Goal: Task Accomplishment & Management: Manage account settings

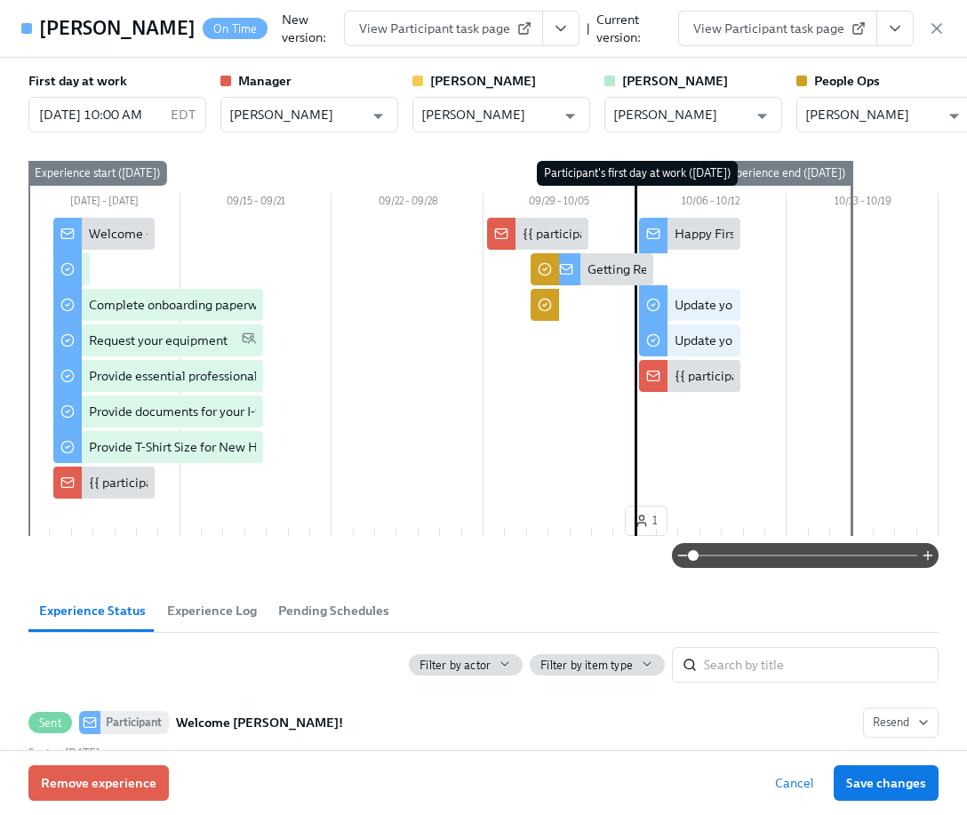
scroll to position [1484, 0]
click at [935, 22] on icon "button" at bounding box center [936, 29] width 18 height 18
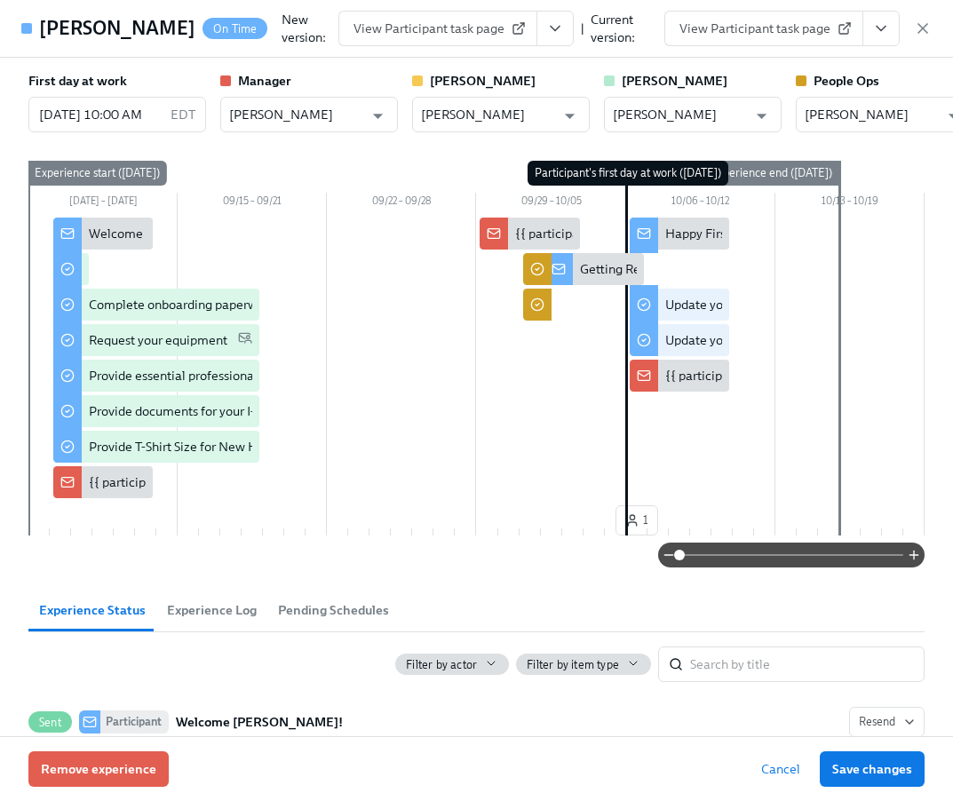
scroll to position [0, 10880]
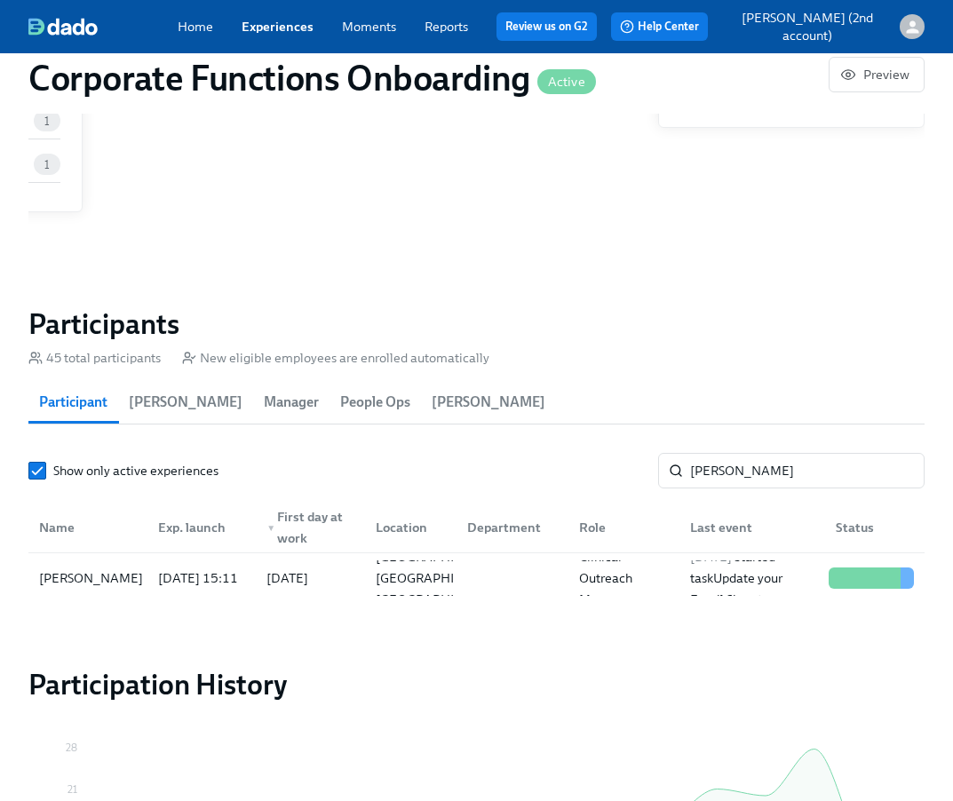
click at [283, 18] on span "Experiences" at bounding box center [278, 27] width 72 height 18
click at [309, 19] on link "Experiences" at bounding box center [278, 27] width 72 height 16
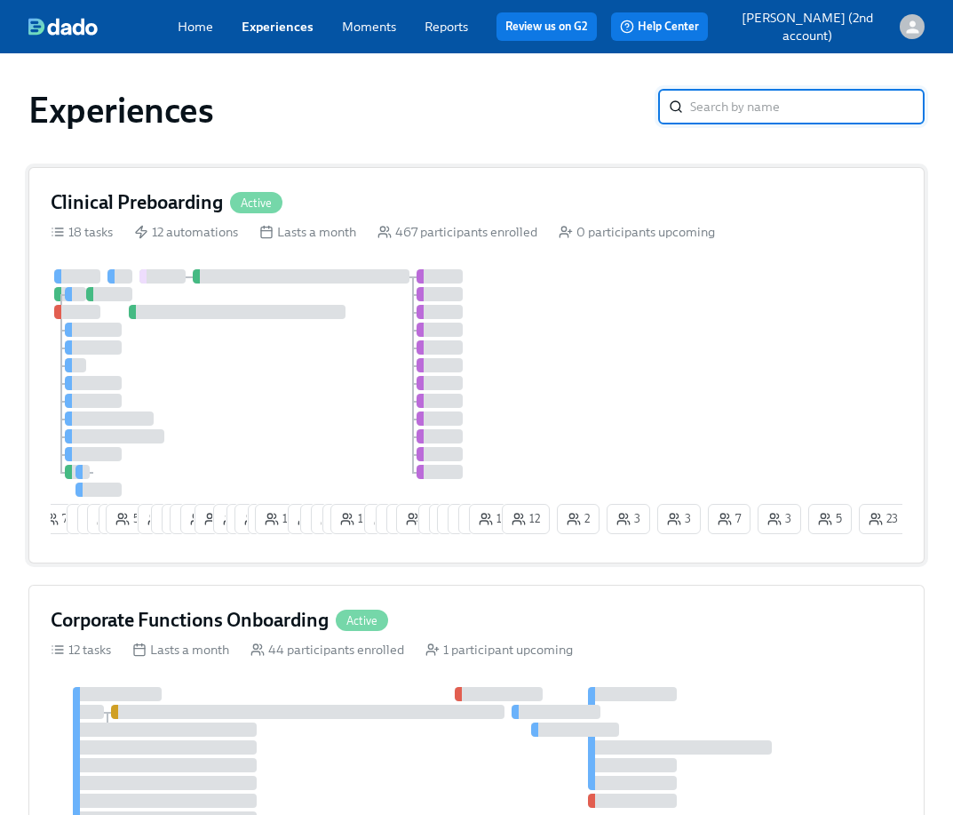
click at [608, 327] on div "7 7 4 6 5 55 10 6 9 10 18 2 11 2 14 2 16 12 6 6 3 12 8 1 5 8 4 2 23 21 12 11 12…" at bounding box center [477, 405] width 852 height 272
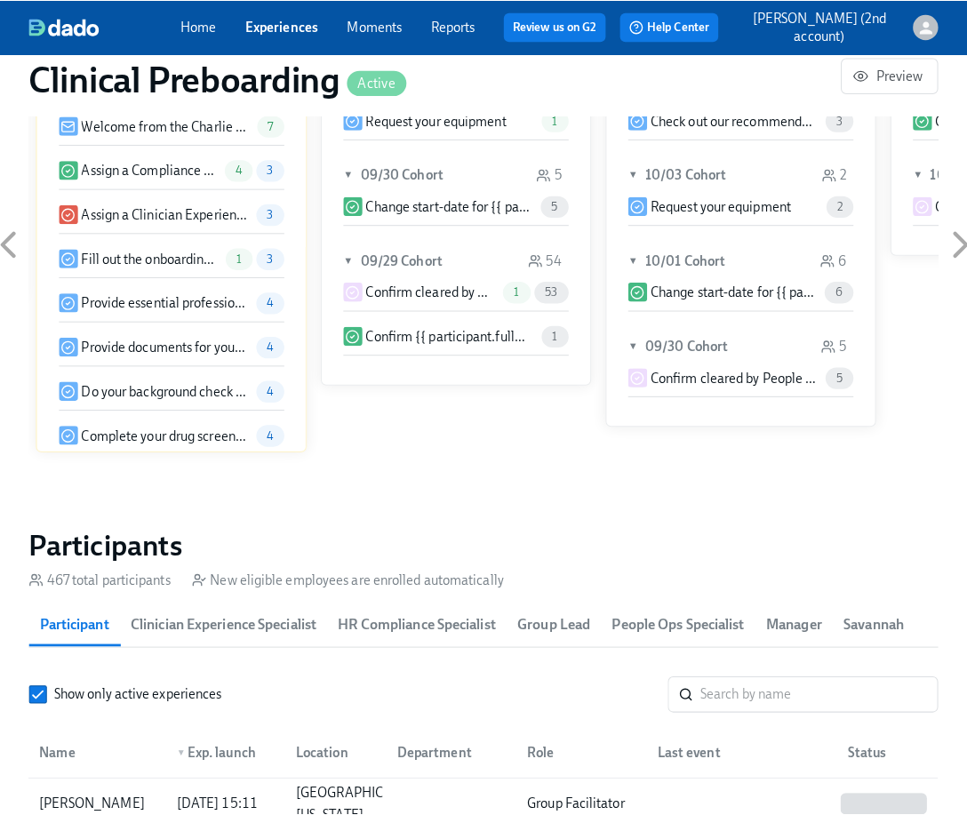
scroll to position [1883, 0]
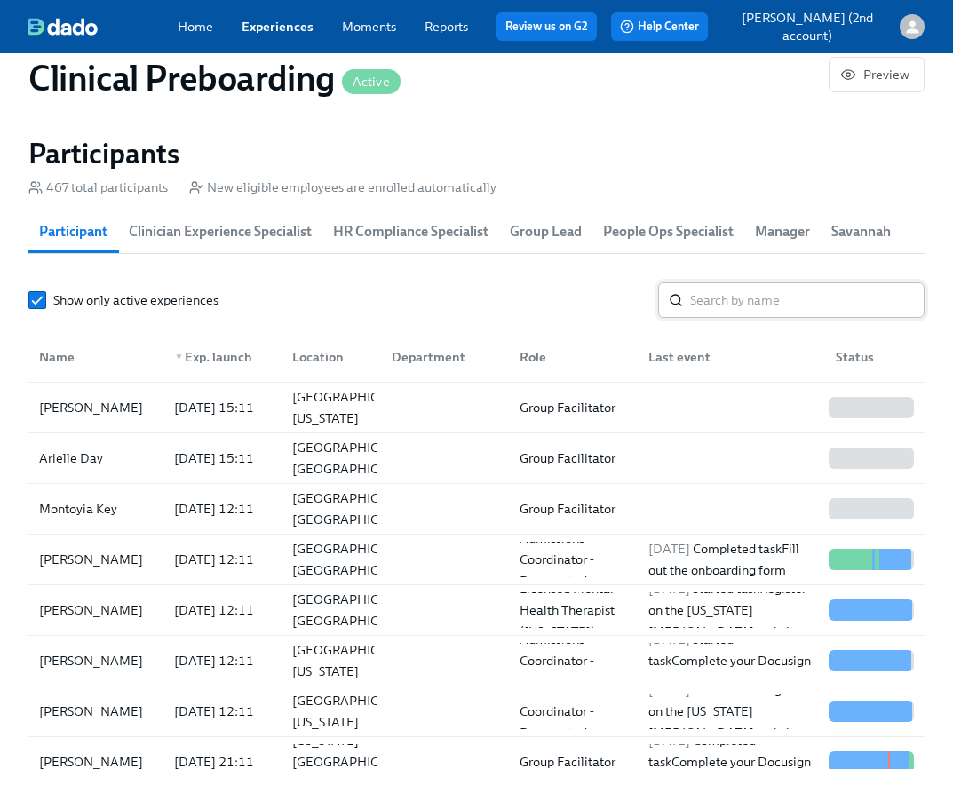
click at [705, 297] on input "search" at bounding box center [807, 301] width 235 height 36
paste input "[PERSON_NAME]"
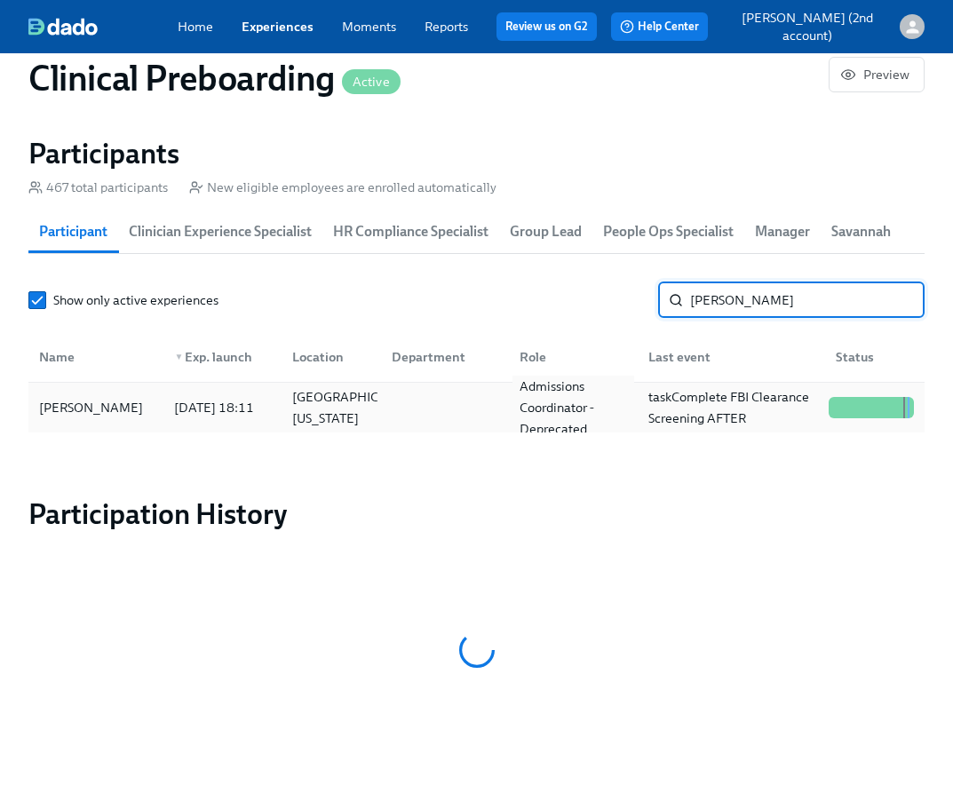
click at [593, 412] on div "Admissions Coordinator - Deprecated" at bounding box center [573, 408] width 121 height 64
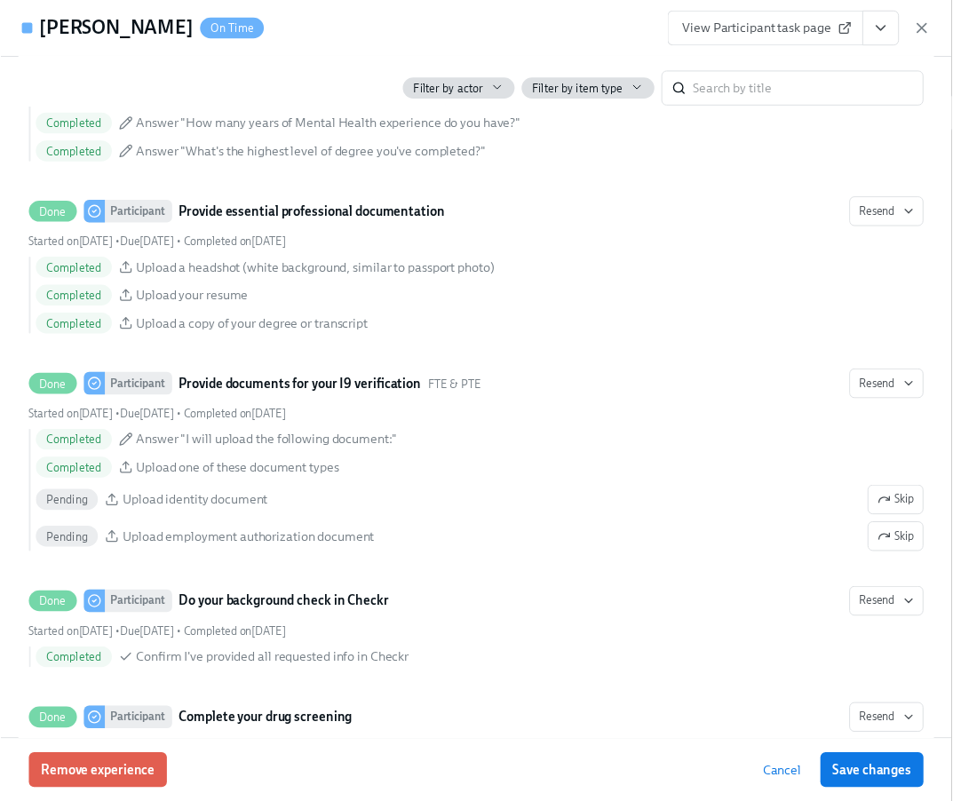
scroll to position [0, 23513]
click at [897, 31] on icon "View task page" at bounding box center [895, 29] width 18 height 18
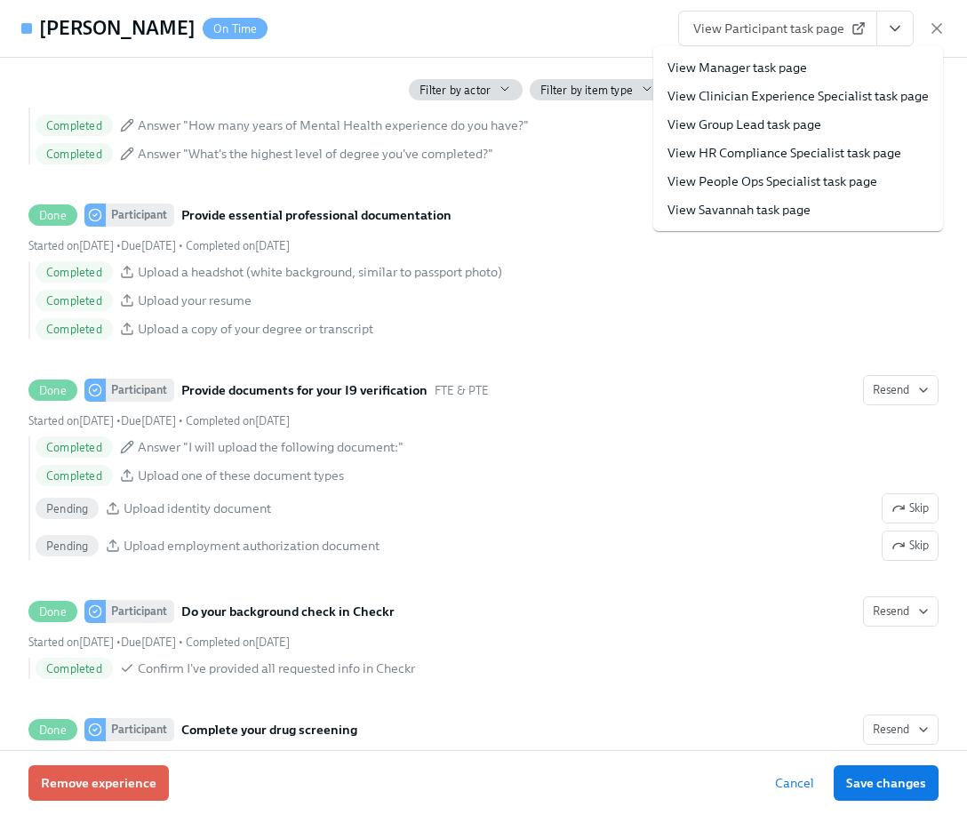
click at [785, 181] on link "View People Ops Specialist task page" at bounding box center [772, 181] width 210 height 18
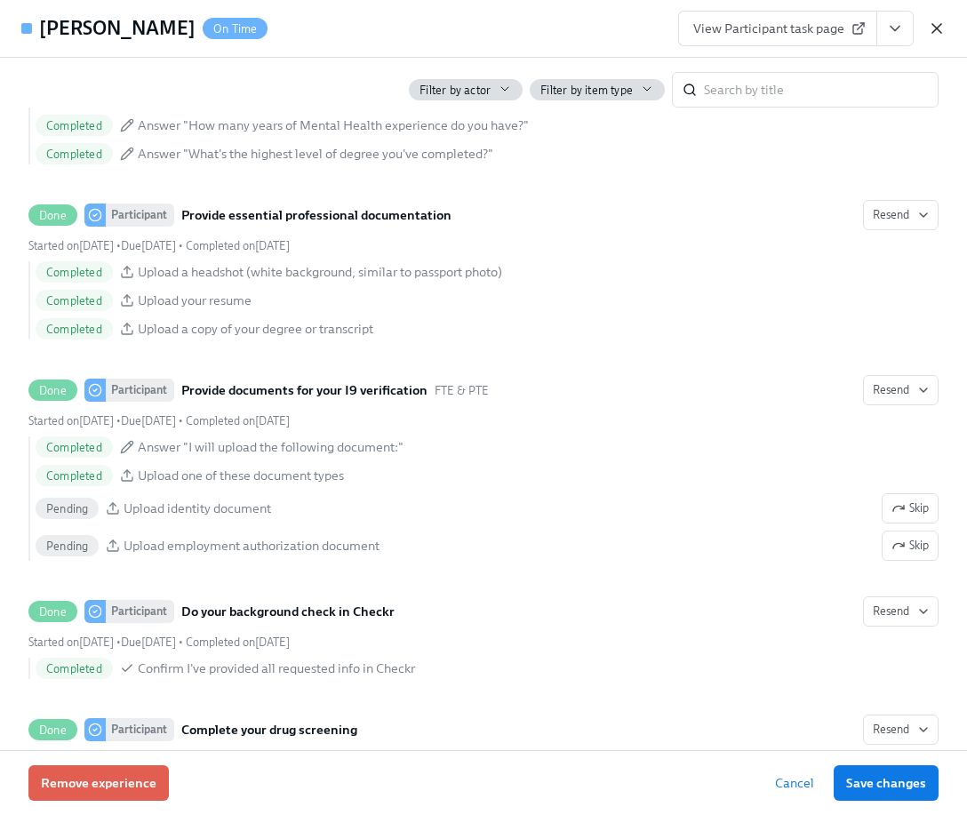
click at [942, 29] on icon "button" at bounding box center [936, 29] width 18 height 18
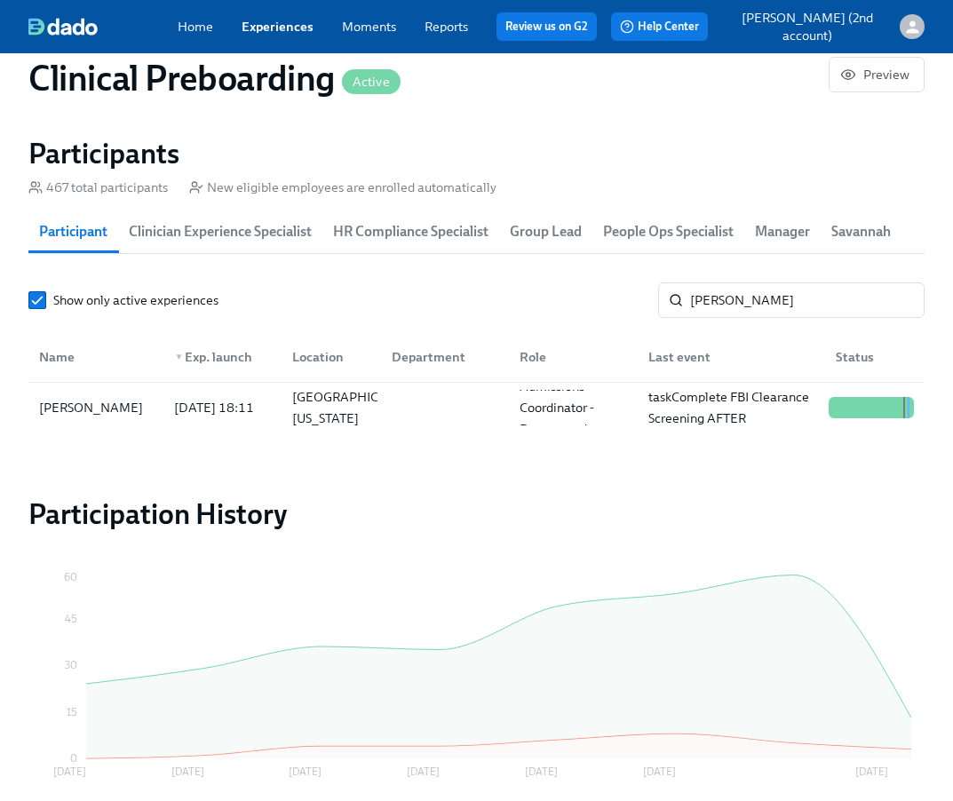
scroll to position [0, 23500]
click at [772, 307] on input "[PERSON_NAME]" at bounding box center [807, 301] width 235 height 36
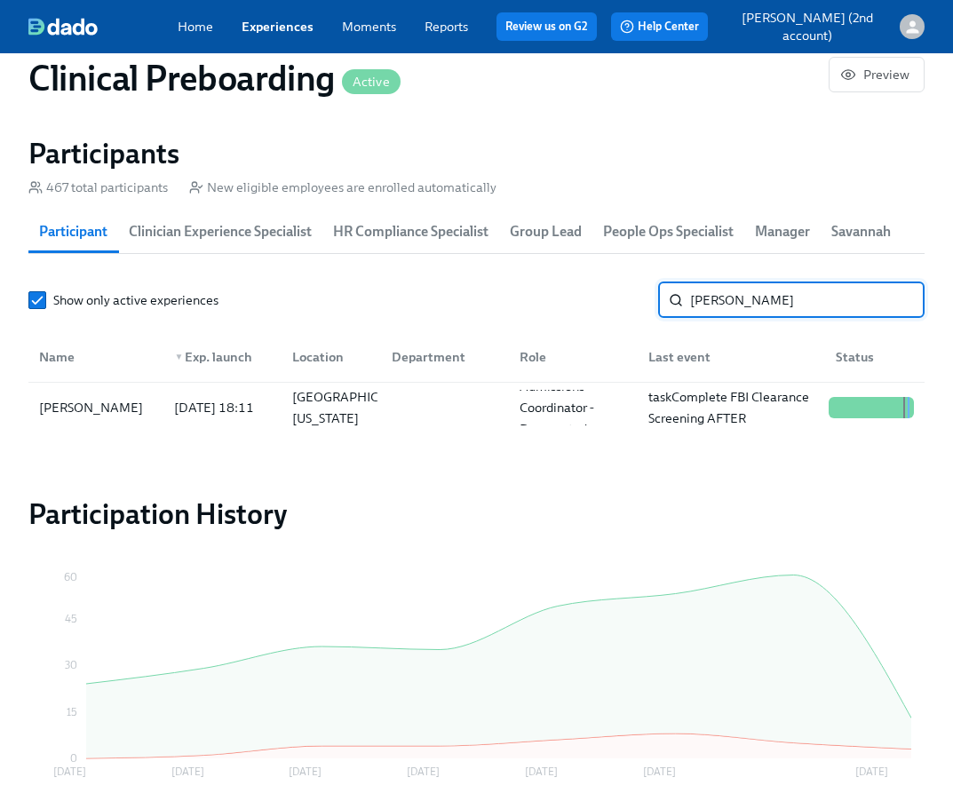
paste input "[PERSON_NAME]"
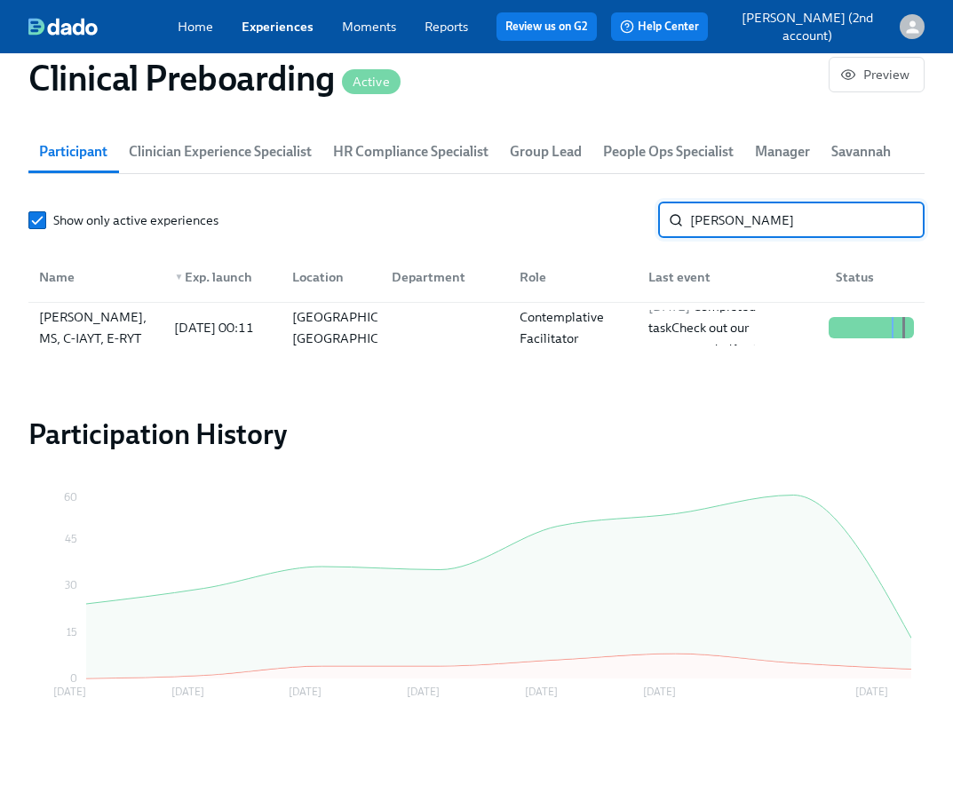
scroll to position [1970, 0]
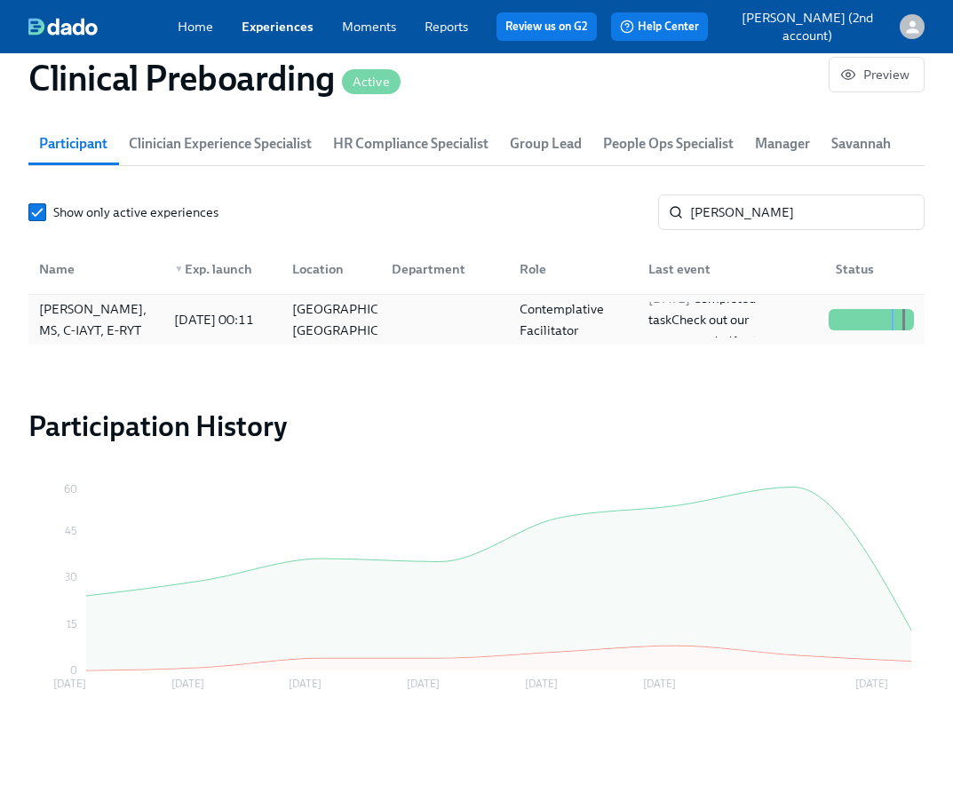
click at [506, 314] on div "Contemplative Facilitator" at bounding box center [570, 320] width 128 height 36
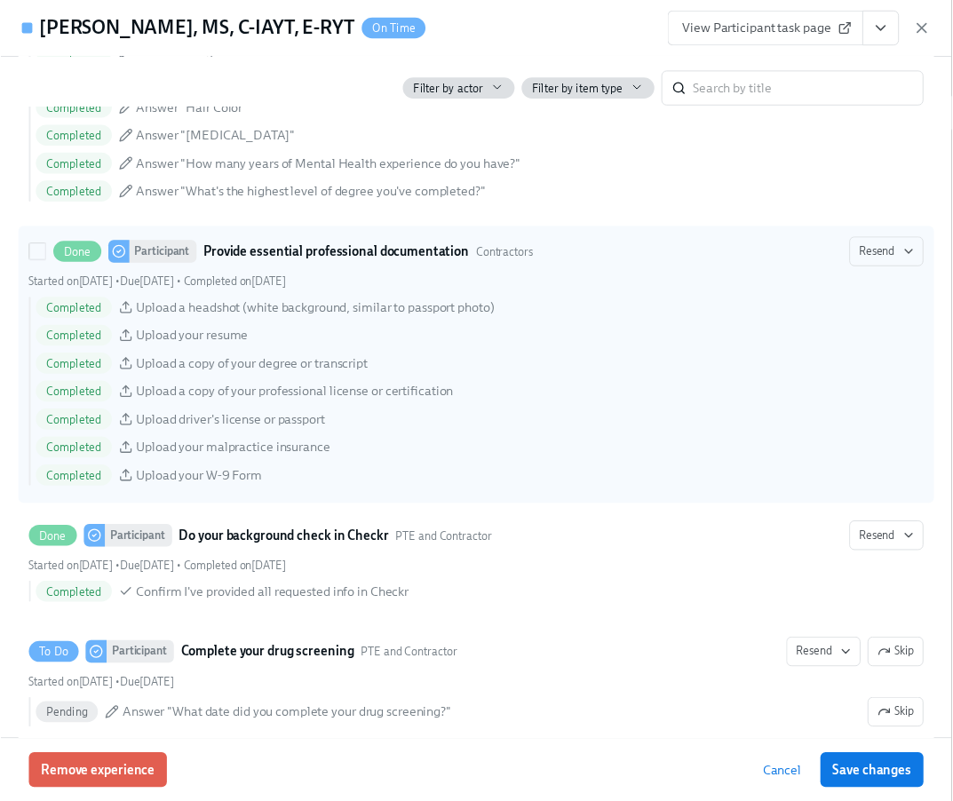
scroll to position [1312, 0]
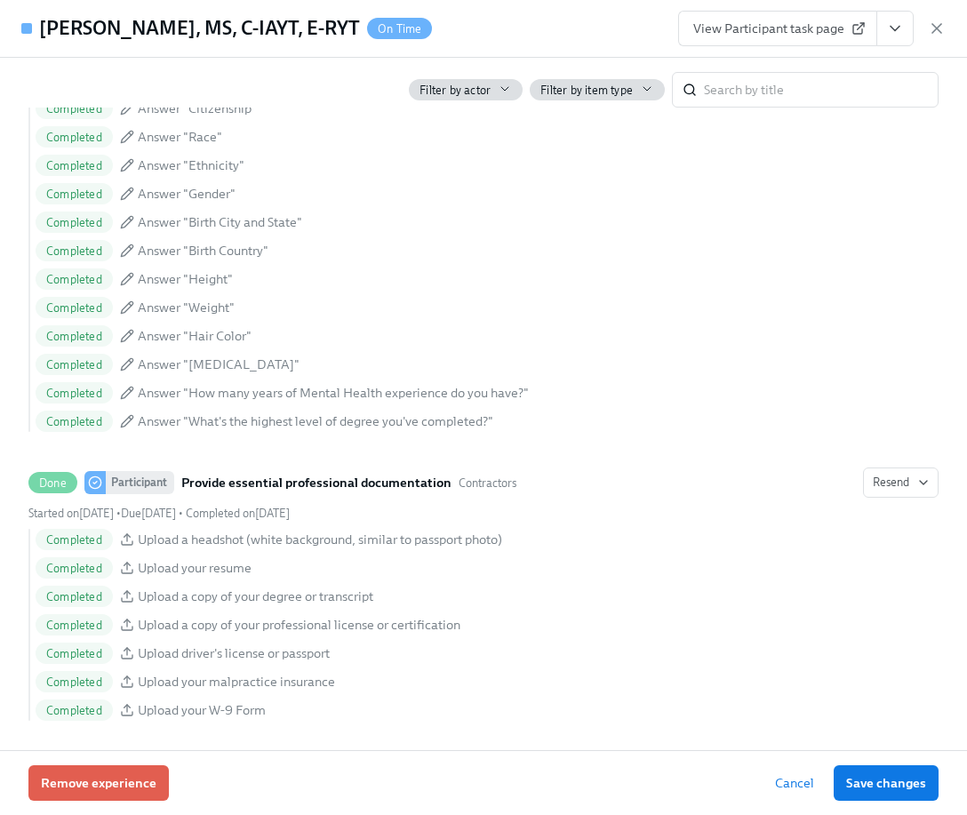
click at [940, 30] on icon "button" at bounding box center [936, 29] width 18 height 18
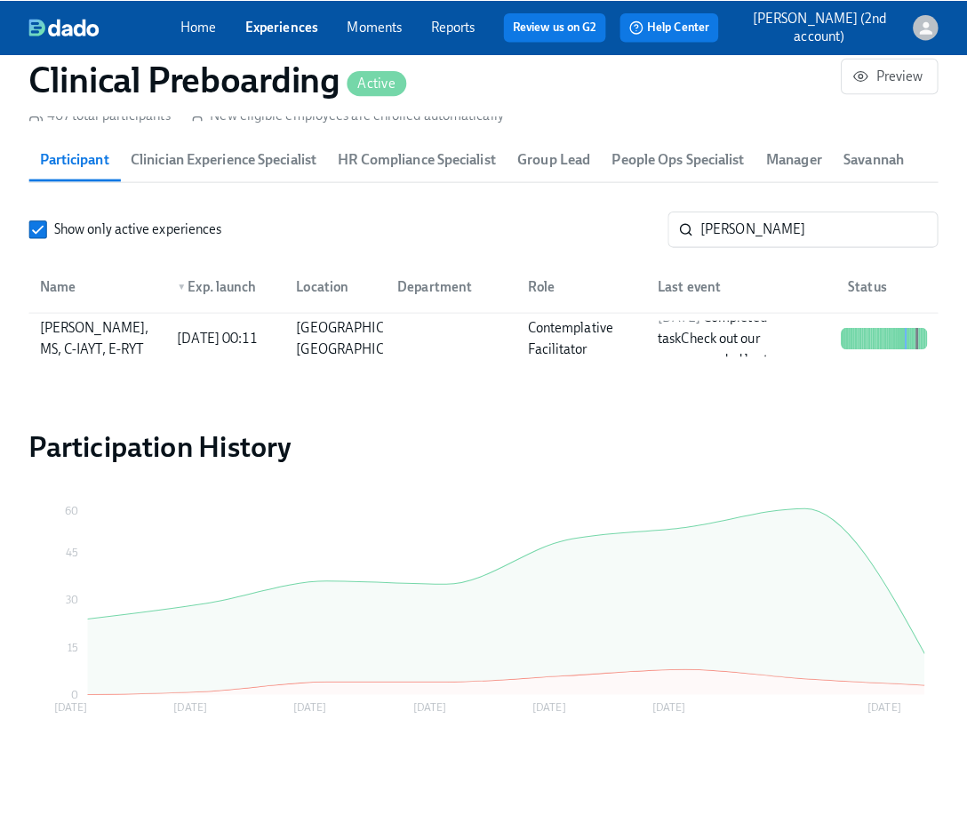
scroll to position [0, 23500]
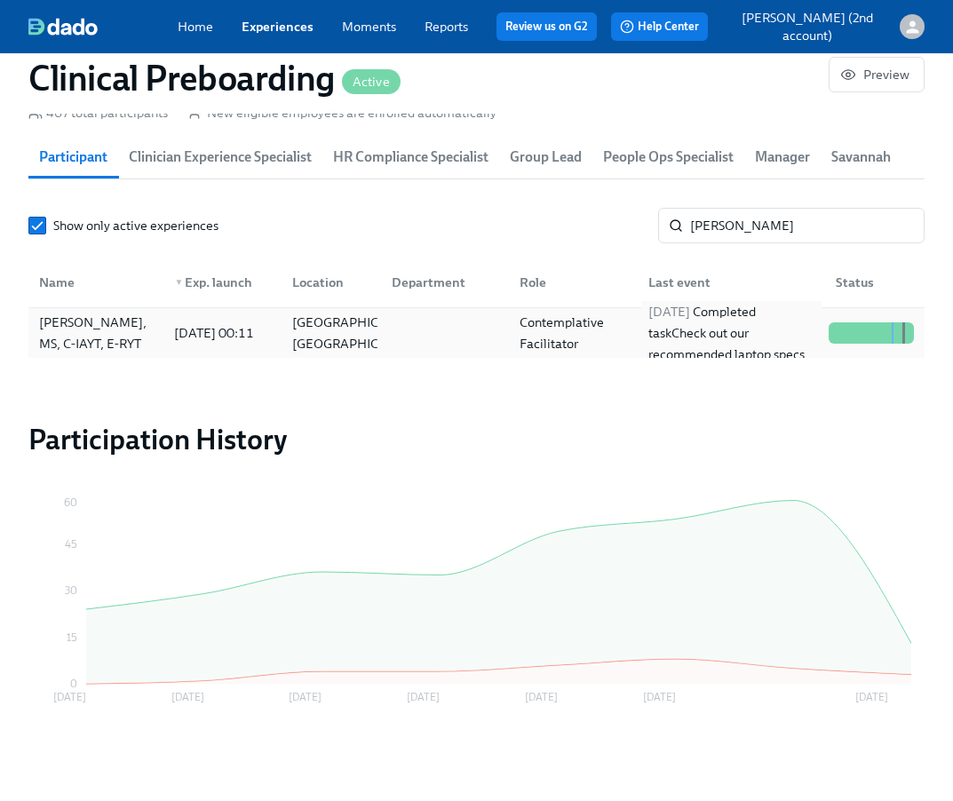
click at [705, 333] on div "[DATE] Completed task Check out our recommended laptop specs" at bounding box center [731, 333] width 180 height 64
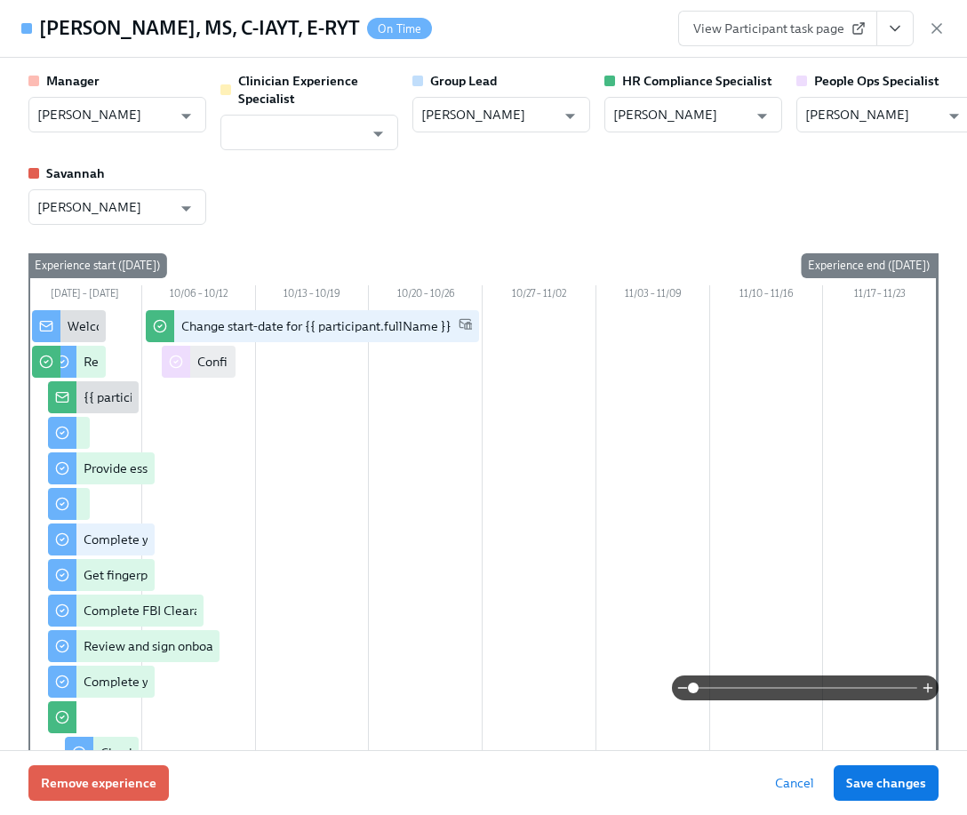
click at [900, 34] on icon "View task page" at bounding box center [895, 29] width 18 height 18
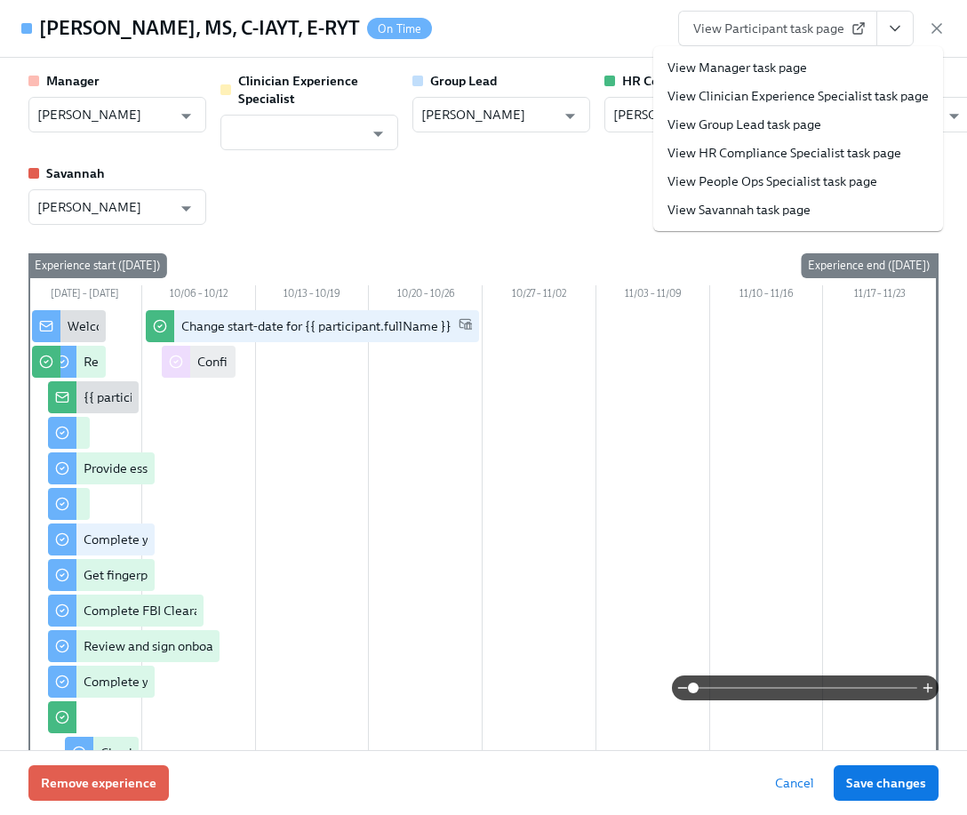
click at [765, 195] on li "View Savannah task page" at bounding box center [798, 209] width 290 height 28
click at [766, 182] on link "View People Ops Specialist task page" at bounding box center [772, 181] width 210 height 18
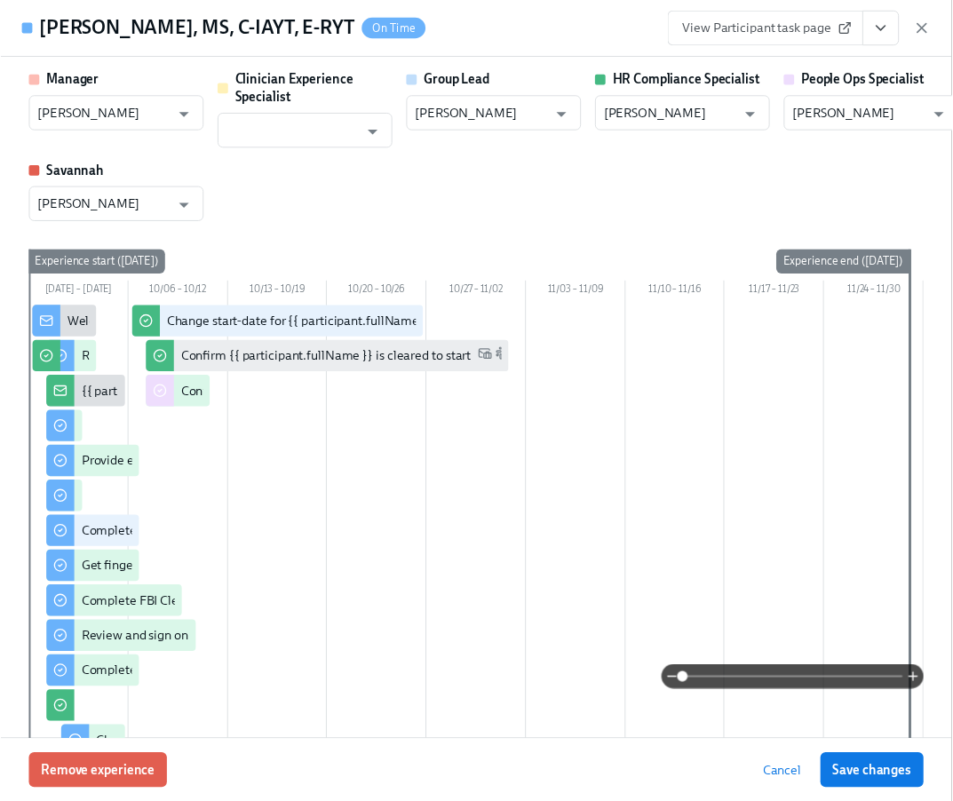
scroll to position [0, 23513]
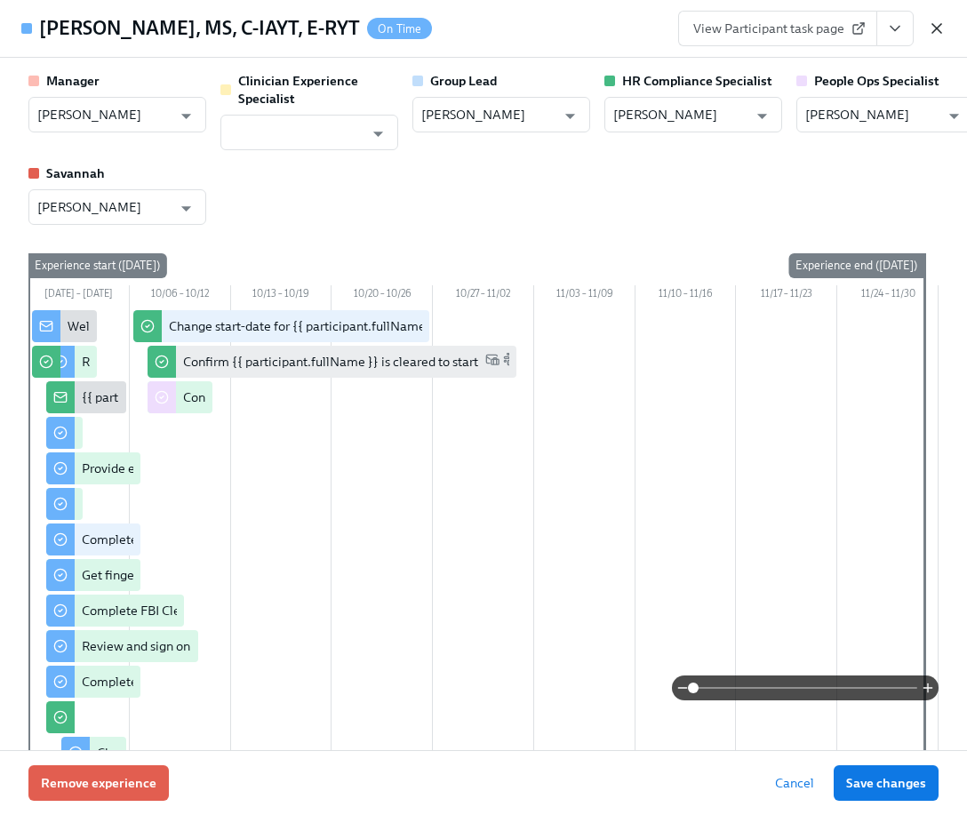
click at [935, 27] on icon "button" at bounding box center [936, 28] width 9 height 9
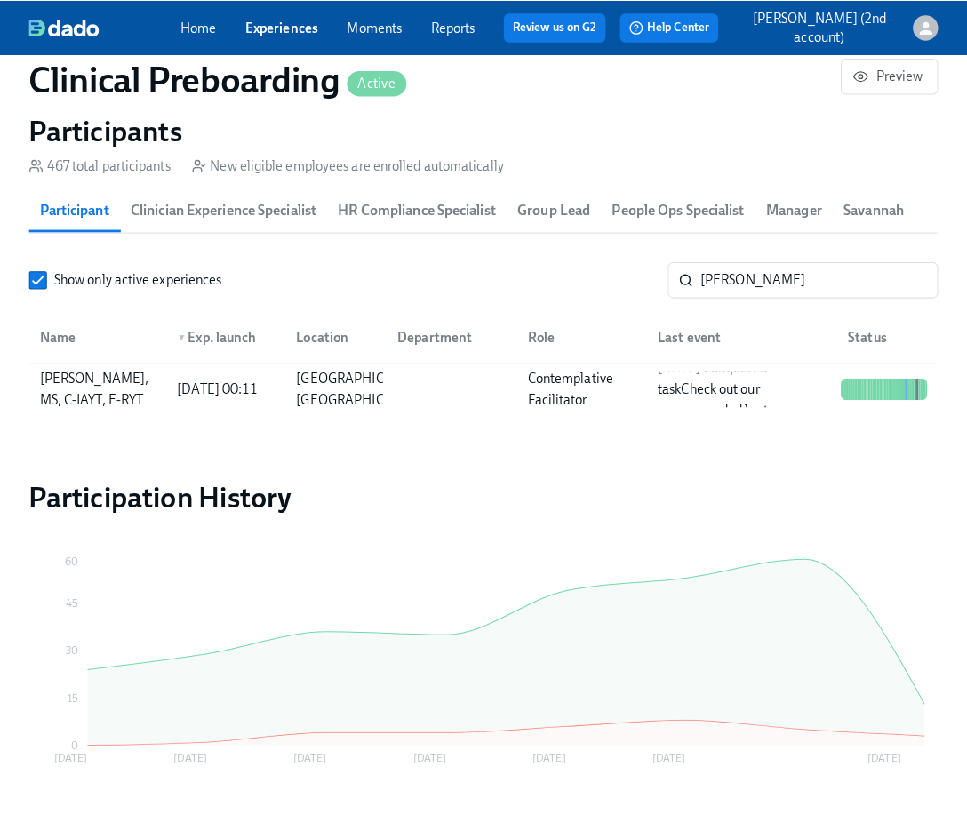
scroll to position [0, 23500]
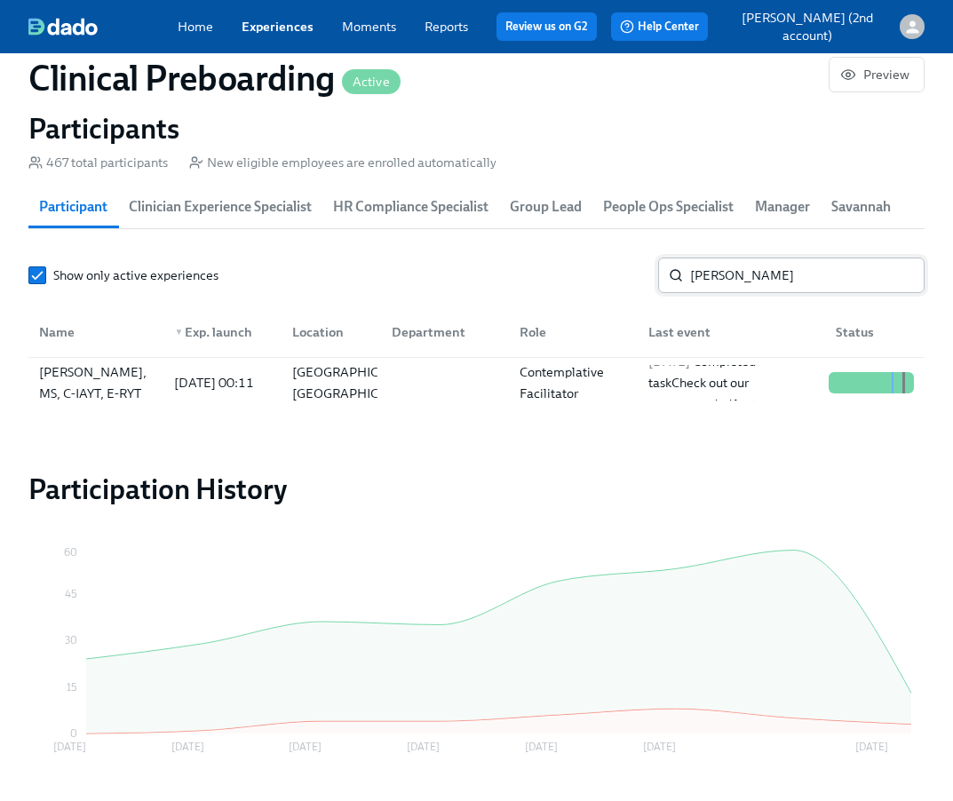
click at [801, 273] on input "[PERSON_NAME]" at bounding box center [807, 276] width 235 height 36
paste input "[PERSON_NAME]"
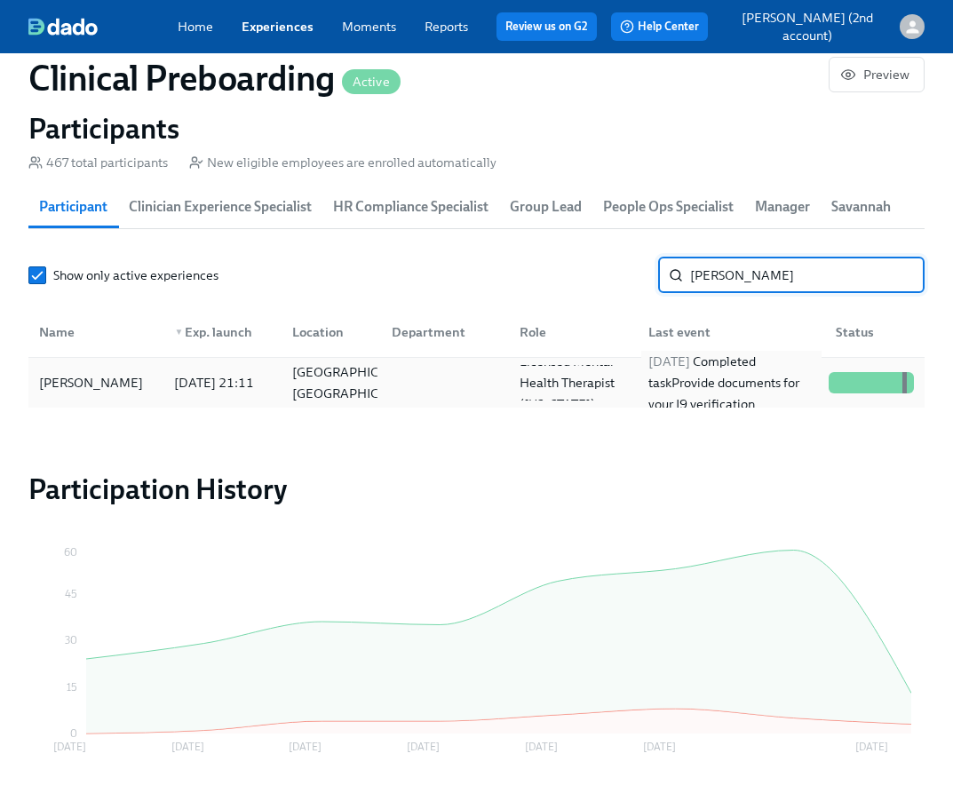
type input "[PERSON_NAME]"
click at [811, 375] on div "[DATE] Completed task Provide documents for your I9 verification" at bounding box center [731, 383] width 180 height 64
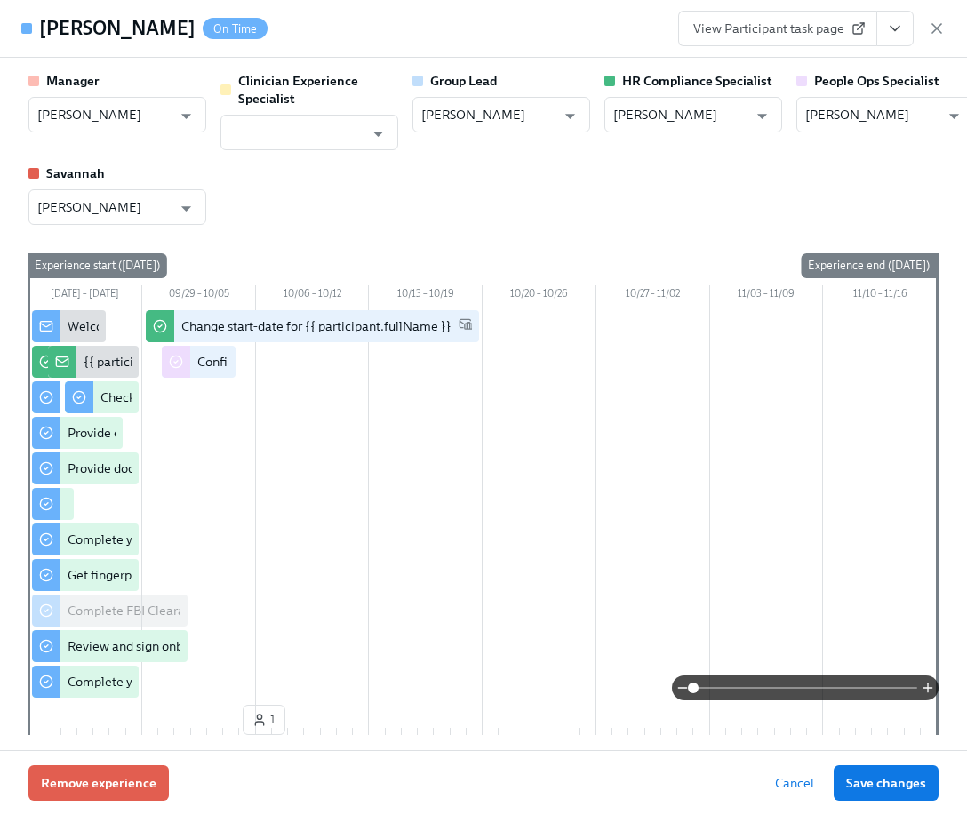
drag, startPoint x: 912, startPoint y: 28, endPoint x: 901, endPoint y: 35, distance: 12.3
click at [912, 28] on button "View task page" at bounding box center [894, 29] width 37 height 36
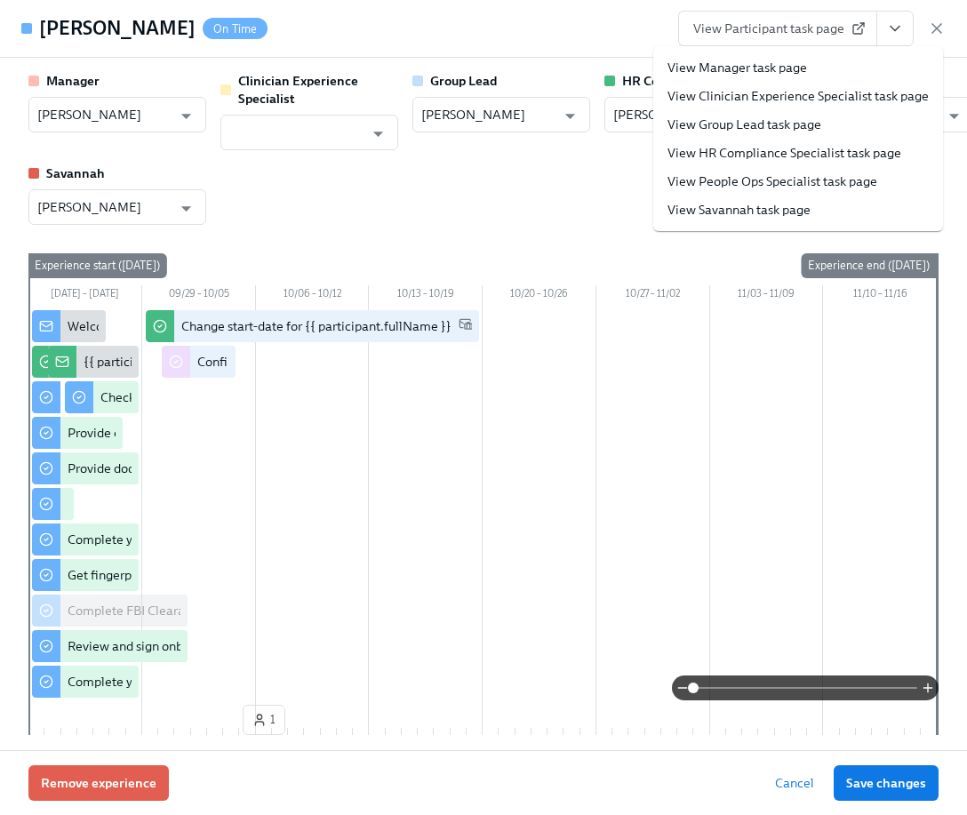
click at [782, 180] on link "View People Ops Specialist task page" at bounding box center [772, 181] width 210 height 18
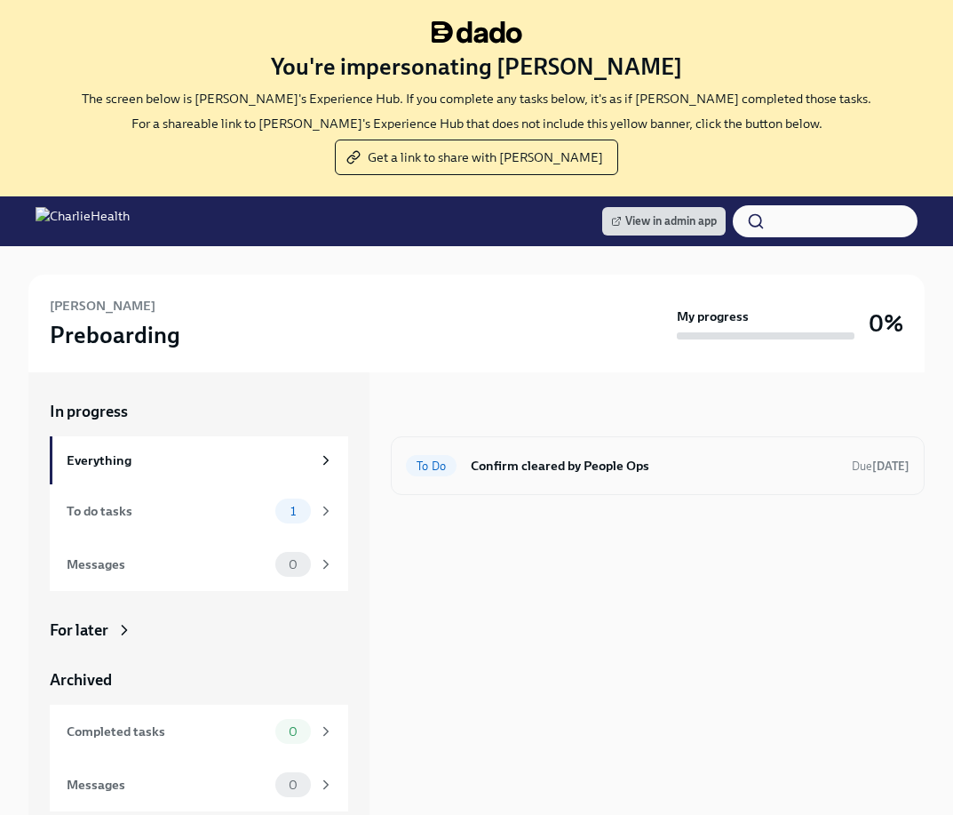
click at [495, 468] on h6 "Confirm cleared by People Ops" at bounding box center [654, 466] width 367 height 20
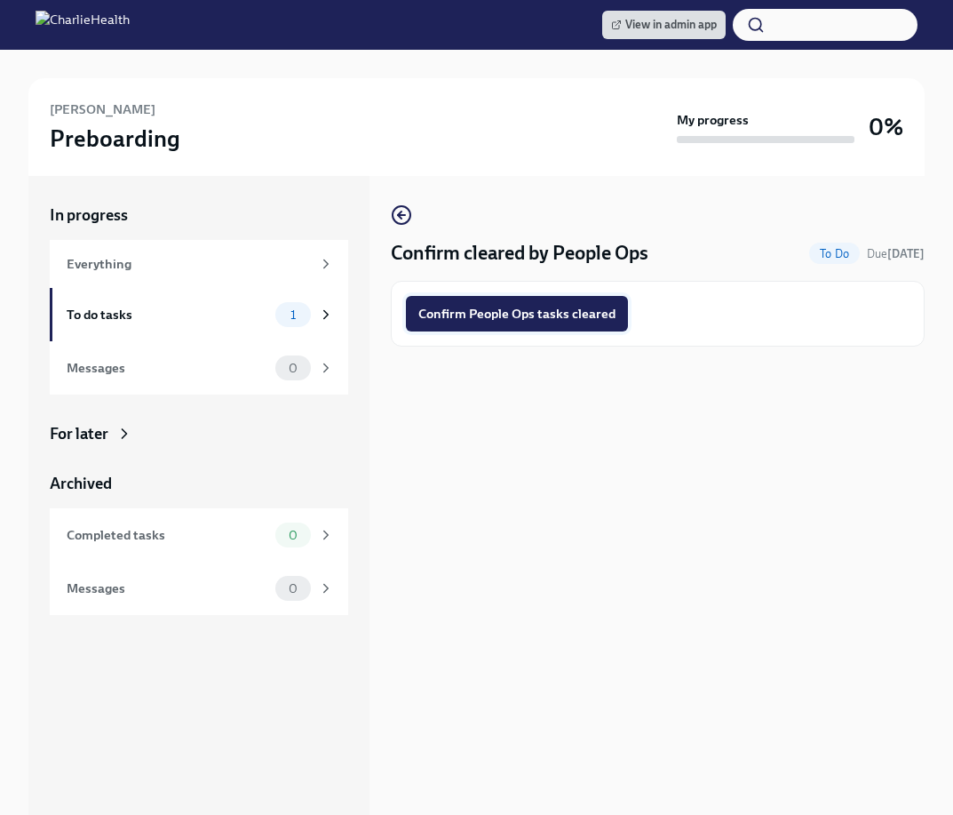
click at [512, 327] on button "Confirm People Ops tasks cleared" at bounding box center [517, 314] width 222 height 36
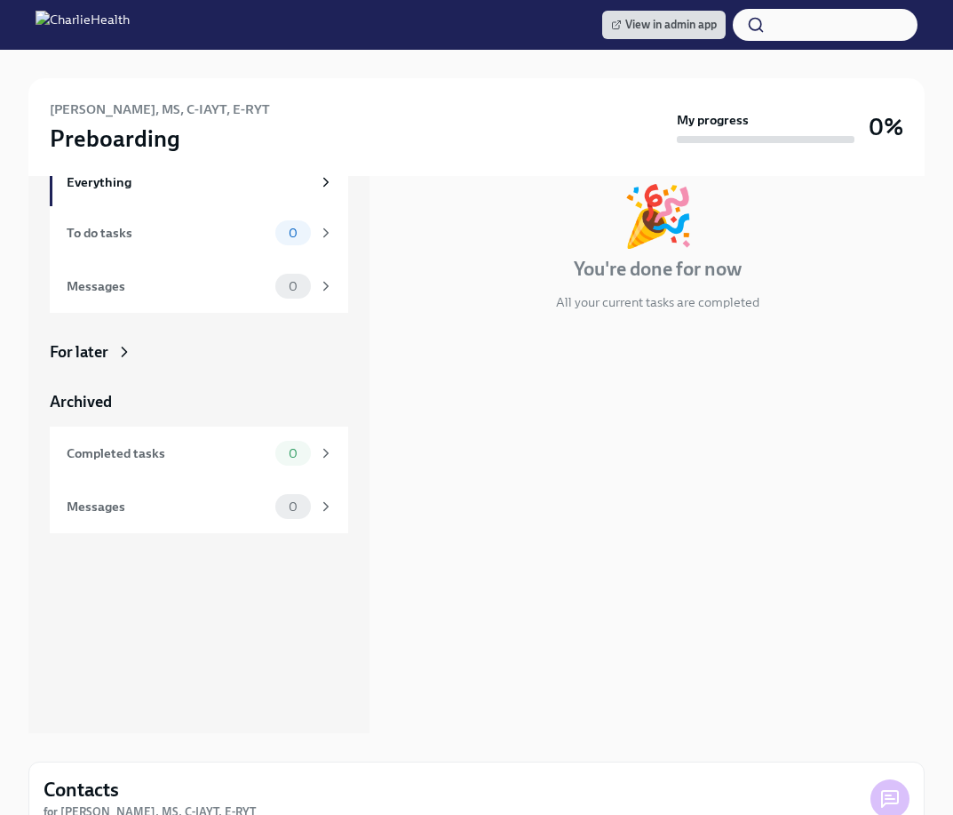
scroll to position [352, 0]
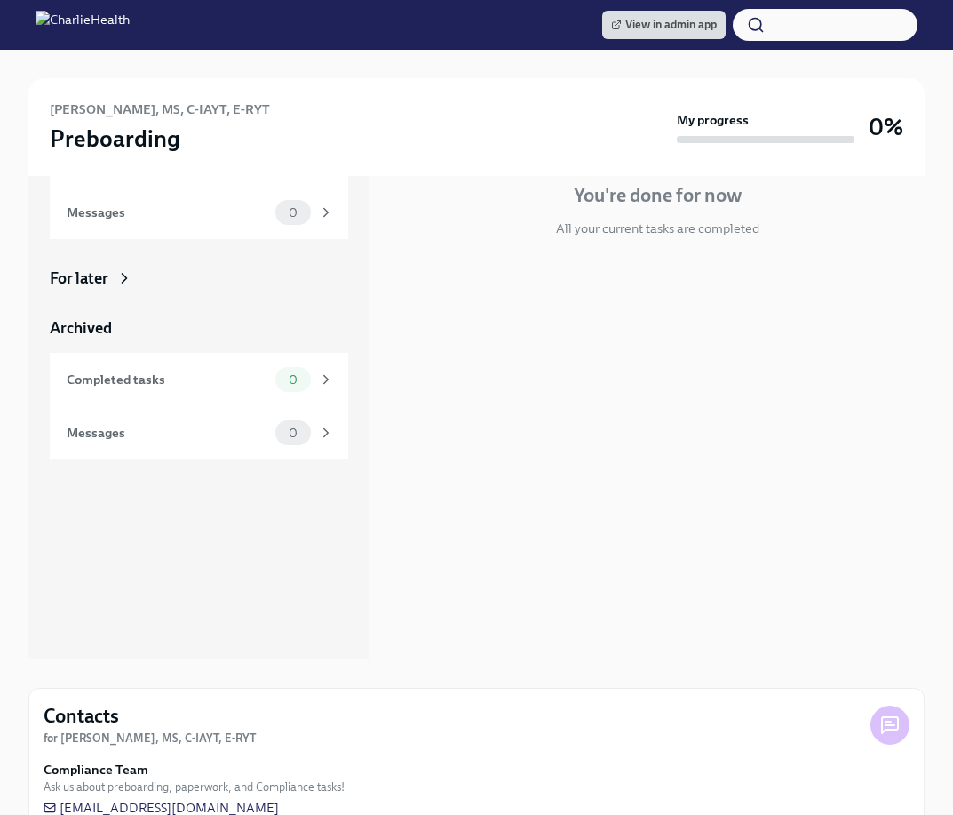
click at [79, 275] on div "For later" at bounding box center [79, 277] width 59 height 21
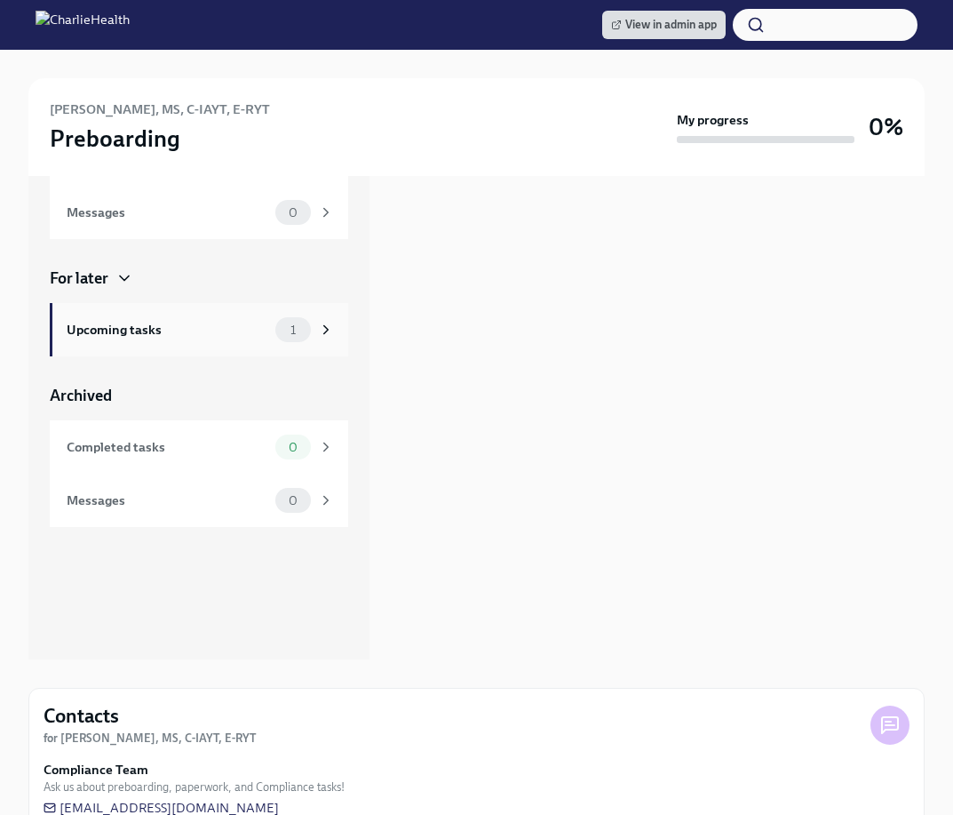
click at [291, 344] on div "Upcoming tasks 1" at bounding box center [199, 329] width 299 height 53
click at [304, 345] on div "Upcoming tasks 1" at bounding box center [199, 329] width 299 height 53
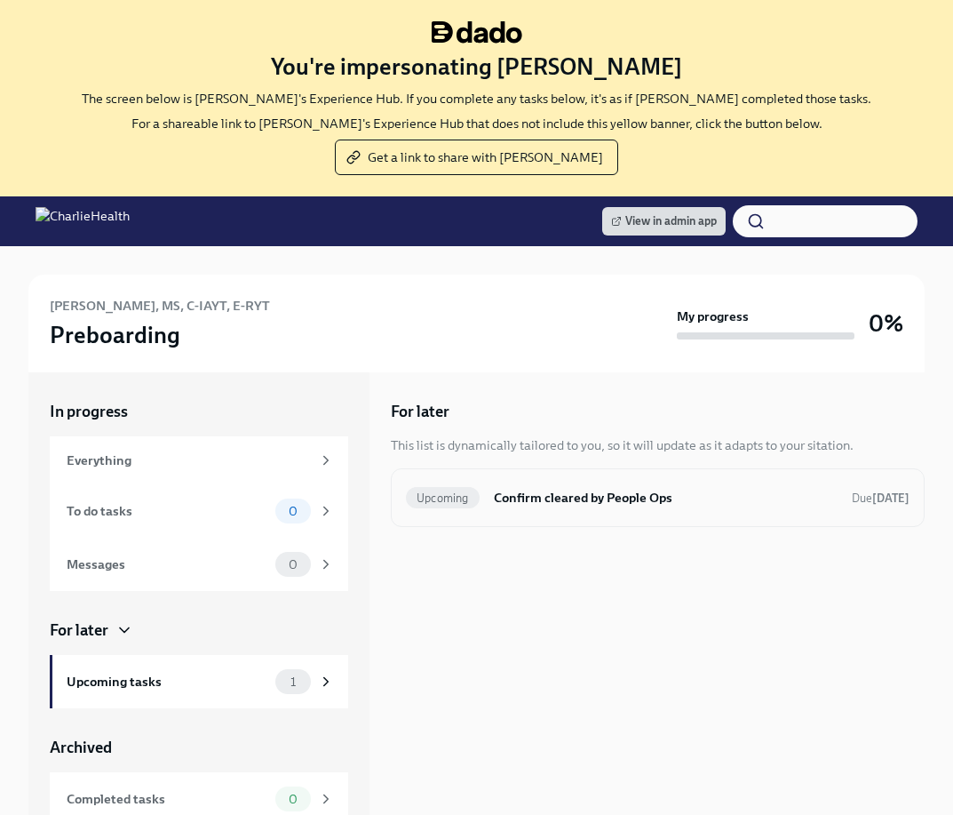
click at [514, 483] on div "Upcoming Confirm cleared by People Ops Due [DATE]" at bounding box center [658, 497] width 504 height 28
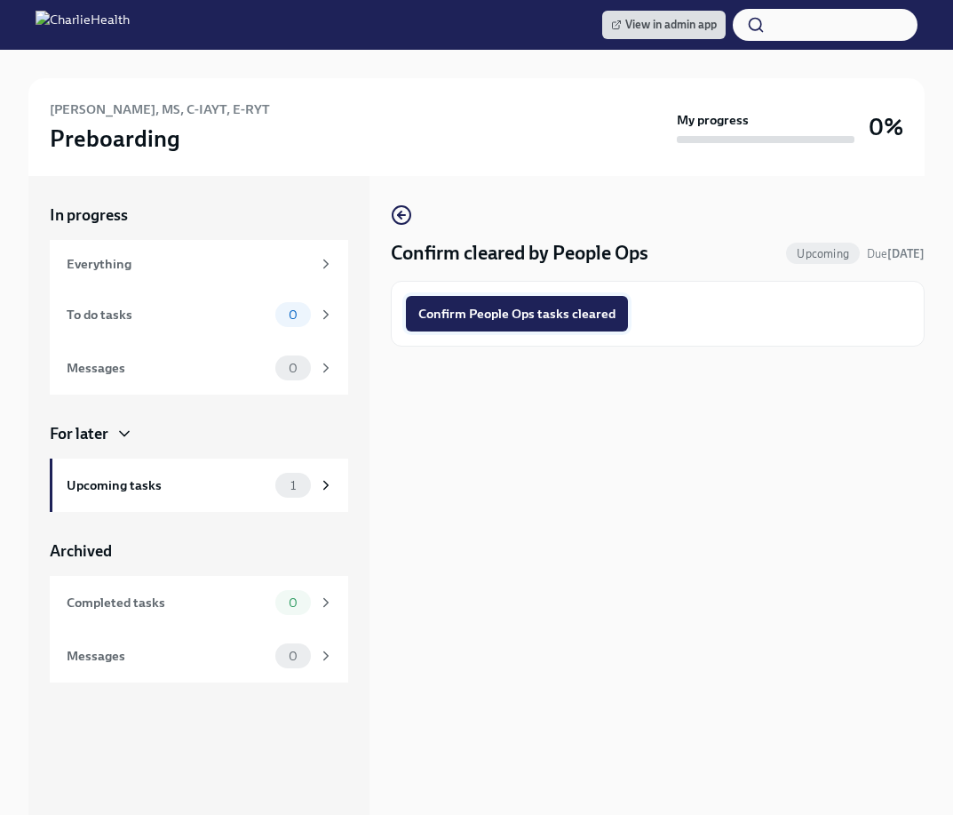
click at [475, 308] on span "Confirm People Ops tasks cleared" at bounding box center [516, 314] width 197 height 18
